Goal: Navigation & Orientation: Find specific page/section

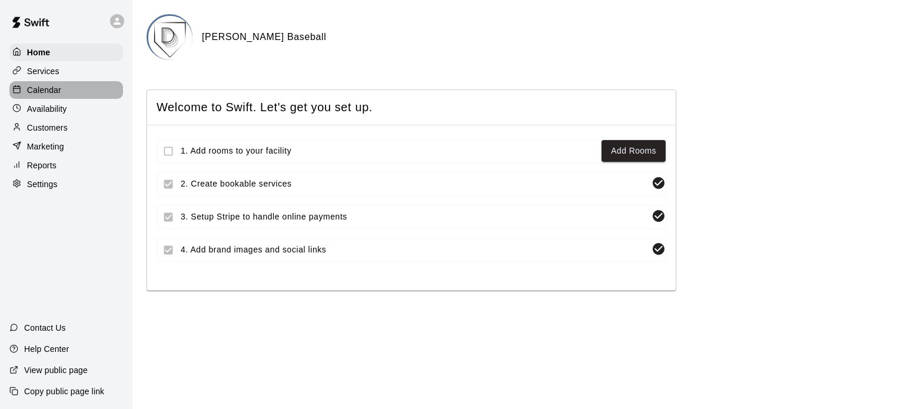
click at [43, 86] on p "Calendar" at bounding box center [44, 90] width 34 height 12
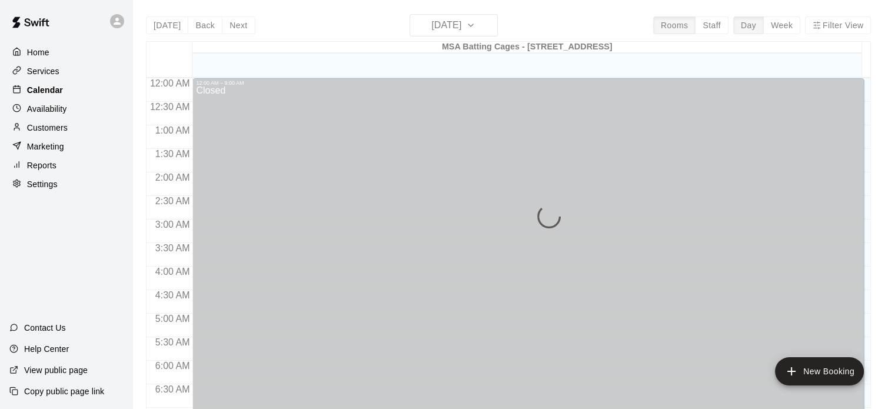
scroll to position [749, 0]
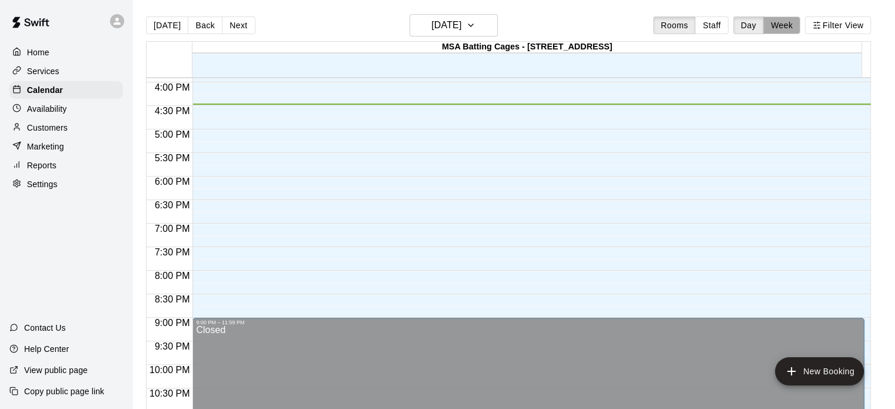
click at [783, 26] on button "Week" at bounding box center [781, 25] width 37 height 18
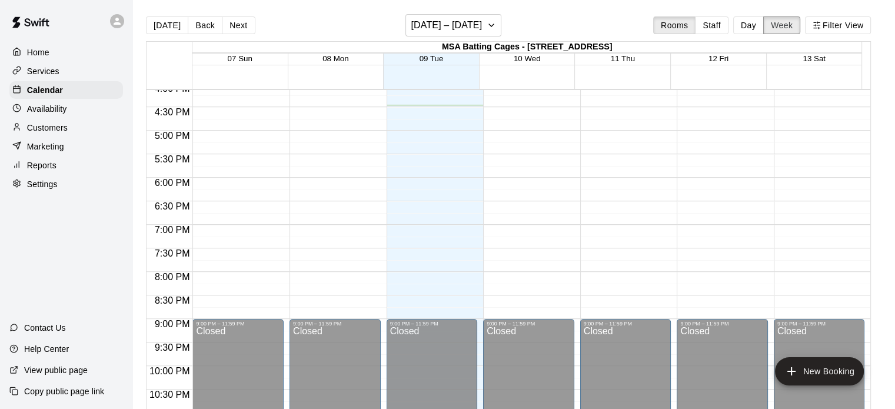
scroll to position [758, 0]
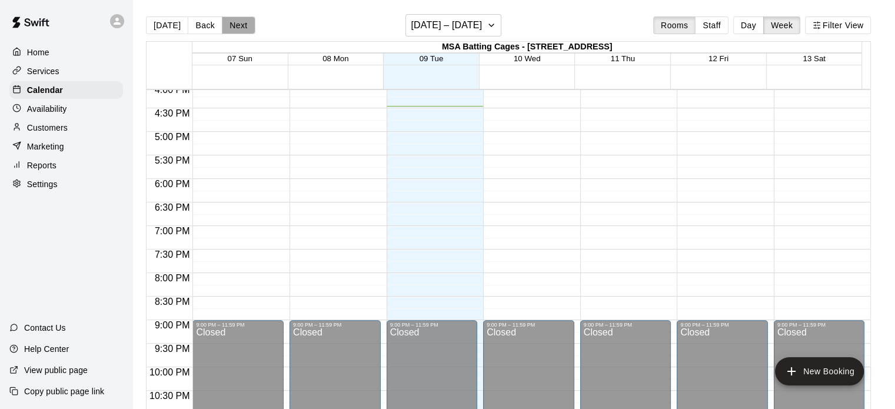
click at [235, 25] on button "Next" at bounding box center [238, 25] width 33 height 18
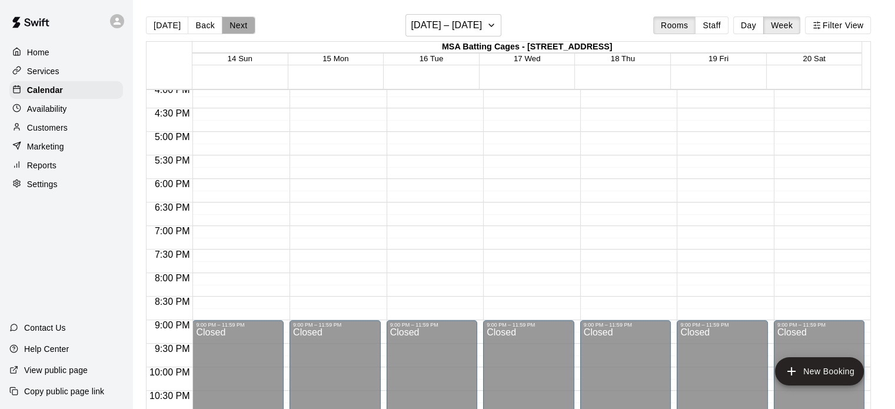
click at [235, 25] on button "Next" at bounding box center [238, 25] width 33 height 18
click at [235, 21] on button "Next" at bounding box center [238, 25] width 33 height 18
click at [234, 18] on button "Next" at bounding box center [238, 25] width 33 height 18
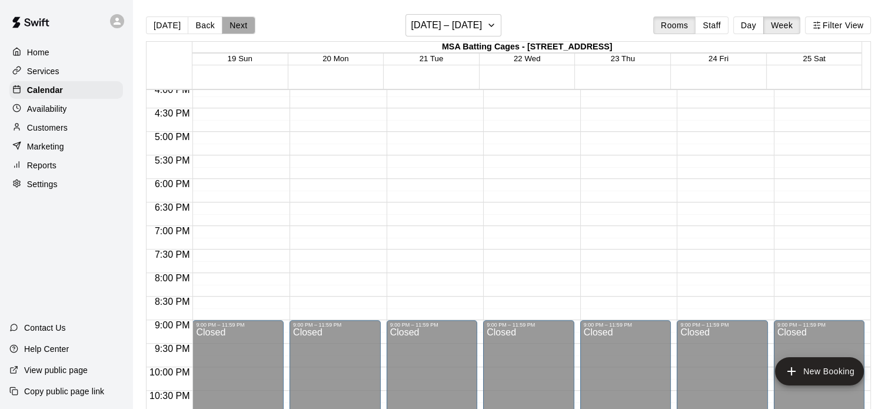
click at [234, 18] on button "Next" at bounding box center [238, 25] width 33 height 18
